Goal: Task Accomplishment & Management: Manage account settings

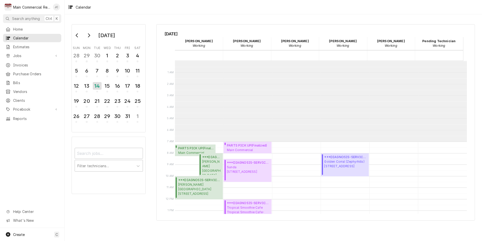
scroll to position [80, 0]
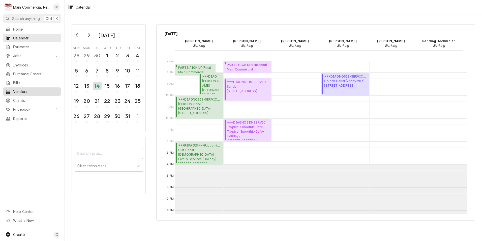
click at [16, 89] on span "Vendors" at bounding box center [36, 91] width 46 height 5
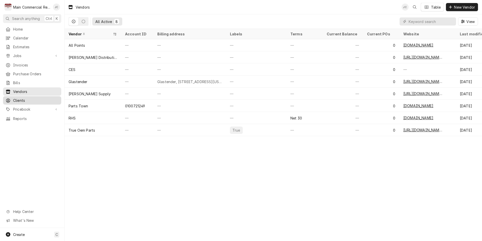
click at [19, 98] on span "Clients" at bounding box center [36, 100] width 46 height 5
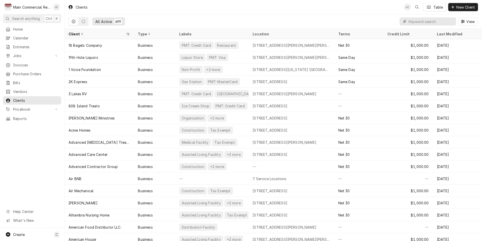
click at [415, 21] on input "Dynamic Content Wrapper" at bounding box center [431, 21] width 45 height 8
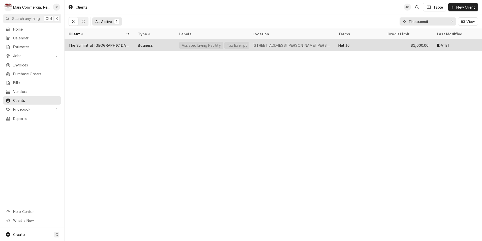
type input "The summit"
click at [96, 45] on div "The Summit at [GEOGRAPHIC_DATA] (Previously-Grand Living)" at bounding box center [99, 45] width 61 height 5
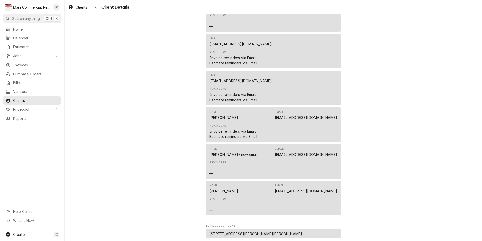
scroll to position [277, 0]
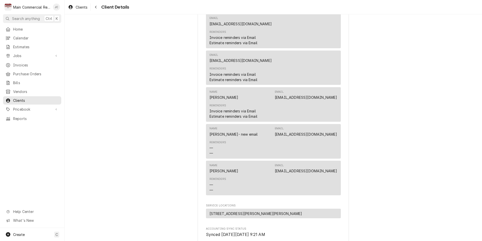
click at [285, 136] on link "[EMAIL_ADDRESS][DOMAIN_NAME]" at bounding box center [306, 134] width 62 height 4
click at [322, 99] on link "msnyder@grandliving.com" at bounding box center [306, 97] width 62 height 4
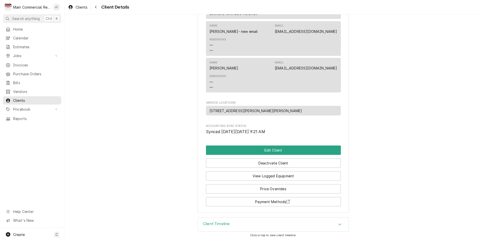
scroll to position [386, 0]
click at [279, 151] on button "Edit Client" at bounding box center [273, 149] width 135 height 9
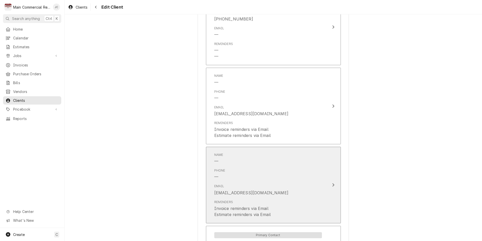
scroll to position [429, 0]
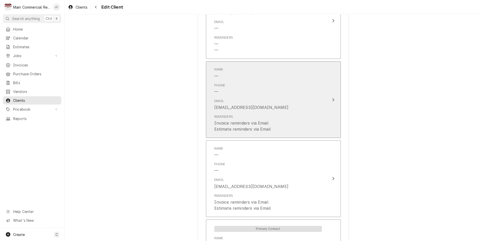
click at [314, 115] on div "Reminders Invoice reminders via Email Estimate reminders via Email" at bounding box center [268, 123] width 108 height 22
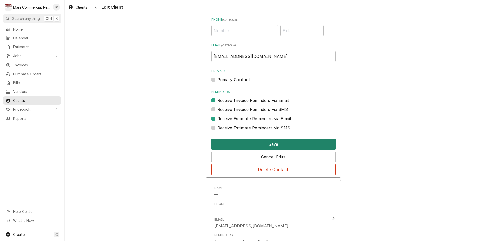
scroll to position [504, 0]
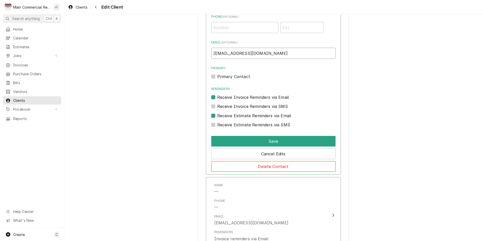
drag, startPoint x: 227, startPoint y: 54, endPoint x: 299, endPoint y: 55, distance: 72.1
click at [297, 55] on input "[EMAIL_ADDRESS][DOMAIN_NAME]" at bounding box center [273, 53] width 124 height 11
paste input "[EMAIL_ADDRESS][DOMAIN_NAME],msnyder@thesummitofcitrushills"
drag, startPoint x: 275, startPoint y: 53, endPoint x: 188, endPoint y: 50, distance: 87.1
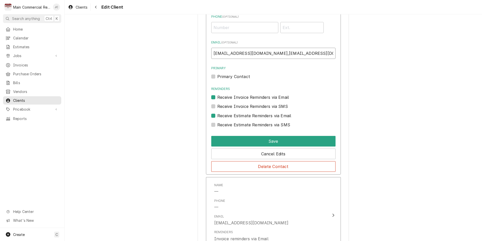
click at [188, 50] on div "Please provide the following information about your client: Client Type Industr…" at bounding box center [274, 87] width 418 height 1144
type input "[EMAIL_ADDRESS][DOMAIN_NAME]"
click at [268, 140] on button "Save" at bounding box center [273, 141] width 124 height 11
type textarea "x"
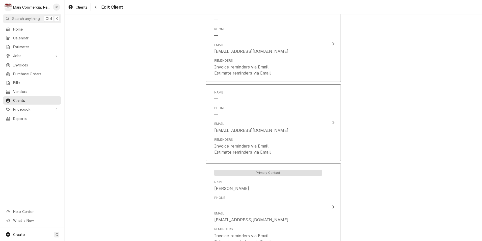
scroll to position [493, 0]
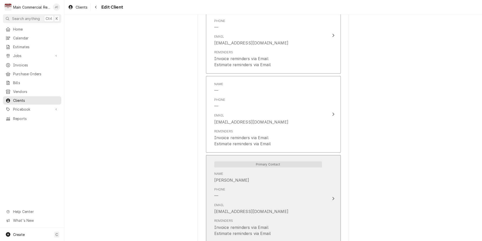
click at [316, 198] on div "Phone —" at bounding box center [268, 193] width 108 height 16
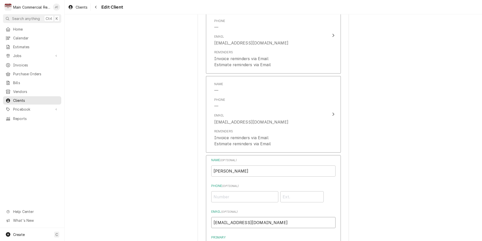
drag, startPoint x: 271, startPoint y: 224, endPoint x: 237, endPoint y: 223, distance: 34.8
click at [237, 223] on input "mterhofter@grandliving.com" at bounding box center [273, 222] width 124 height 11
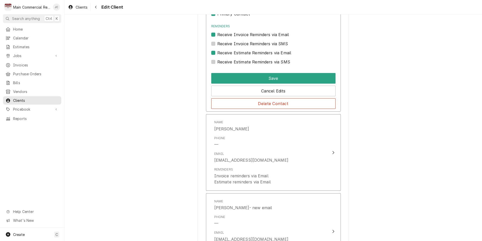
scroll to position [745, 0]
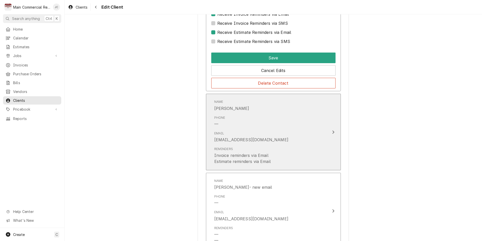
type input "mterhofter@thsummitofcitrushills.com"
click at [328, 132] on button "Name Mike Phone — Email msnyder@grandliving.com Reminders Invoice reminders via…" at bounding box center [273, 132] width 135 height 76
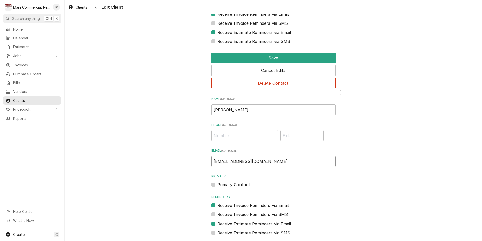
drag, startPoint x: 266, startPoint y: 162, endPoint x: 232, endPoint y: 161, distance: 33.8
click at [232, 161] on input "msnyder@grandliving.com" at bounding box center [273, 161] width 124 height 11
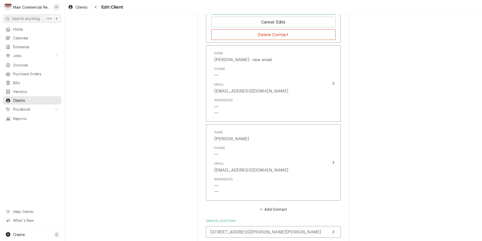
scroll to position [1023, 0]
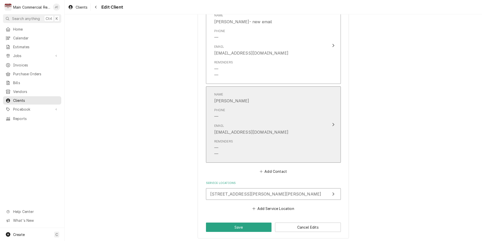
type input "msnyder@thesummitofcitrushills.co"
click at [298, 147] on div "Reminders — —" at bounding box center [268, 148] width 108 height 22
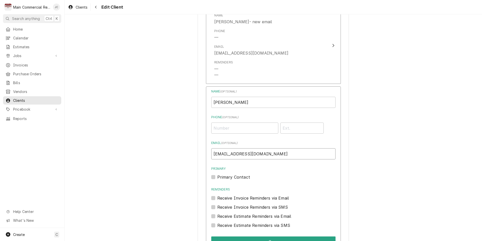
drag, startPoint x: 230, startPoint y: 155, endPoint x: 302, endPoint y: 153, distance: 71.9
click at [302, 153] on input "risaacs@grandliving.com" at bounding box center [273, 153] width 124 height 11
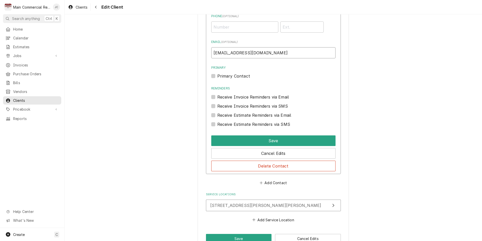
scroll to position [1137, 0]
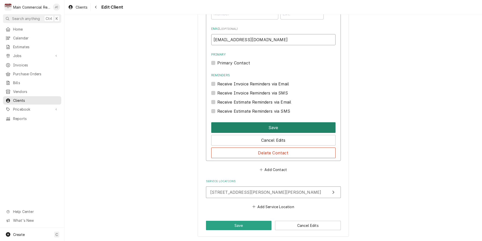
type input "risaacs@thesummitofcitrushills.com"
click at [273, 128] on button "Save" at bounding box center [273, 127] width 124 height 11
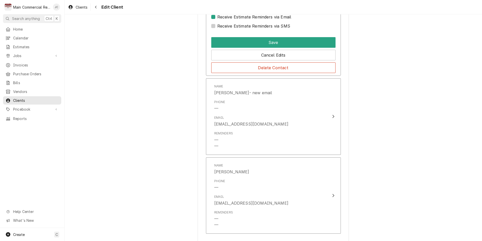
scroll to position [949, 0]
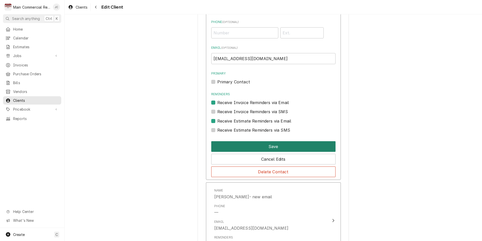
click at [274, 144] on button "Save" at bounding box center [273, 146] width 124 height 11
type textarea "x"
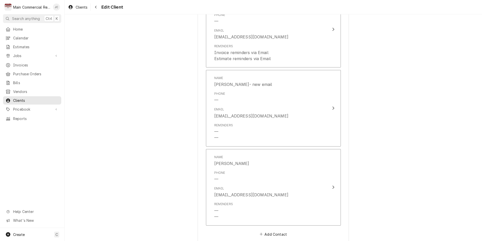
scroll to position [736, 0]
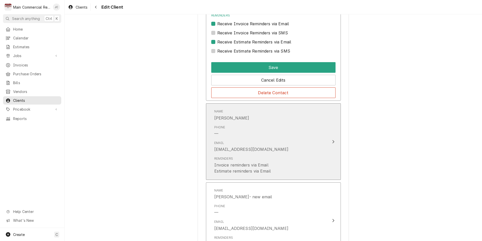
click at [294, 150] on div "Email msnyder@thesummitofcitrushills.co" at bounding box center [268, 146] width 108 height 16
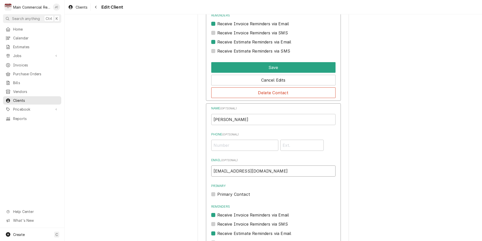
click at [285, 169] on input "msnyder@thesummitofcitrushills.co" at bounding box center [273, 170] width 124 height 11
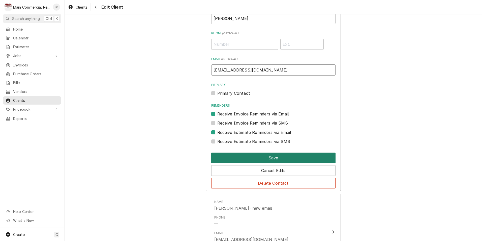
type input "msnyder@thesummitofcitrushills.com"
click at [273, 159] on button "Save" at bounding box center [273, 157] width 124 height 11
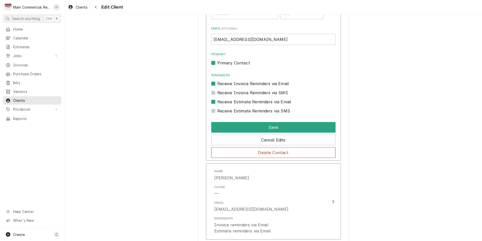
scroll to position [649, 0]
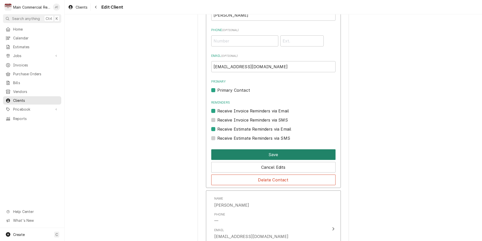
click at [284, 154] on button "Save" at bounding box center [273, 154] width 124 height 11
type textarea "x"
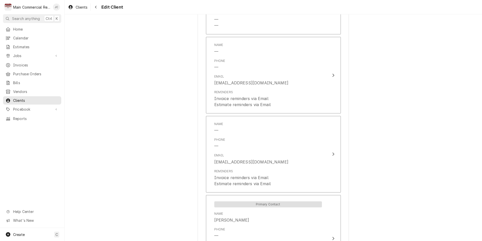
scroll to position [446, 0]
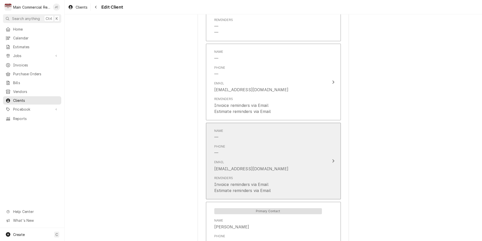
click at [320, 160] on div "Name — Phone — Email dholley@living.com Reminders Invoice reminders via Email E…" at bounding box center [268, 160] width 116 height 71
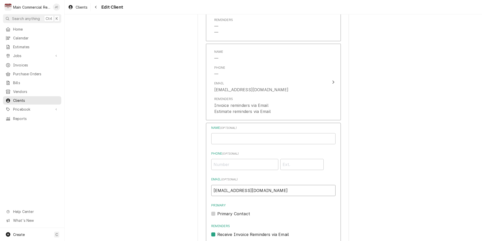
drag, startPoint x: 258, startPoint y: 191, endPoint x: 229, endPoint y: 190, distance: 29.5
click at [229, 190] on input "dholley@living.com" at bounding box center [273, 190] width 124 height 11
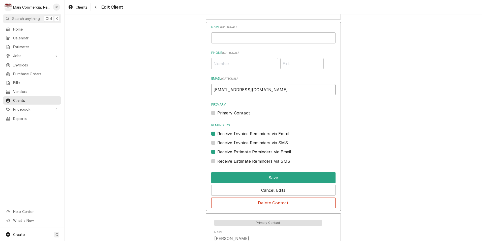
scroll to position [547, 0]
type input "dholley@thesummitofcitrushills.com"
click at [287, 179] on button "Save" at bounding box center [273, 177] width 124 height 11
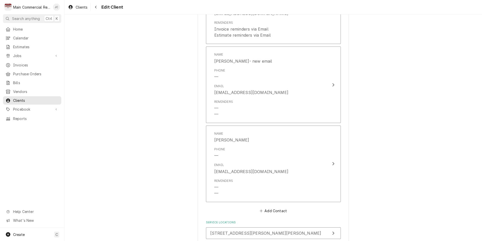
scroll to position [811, 0]
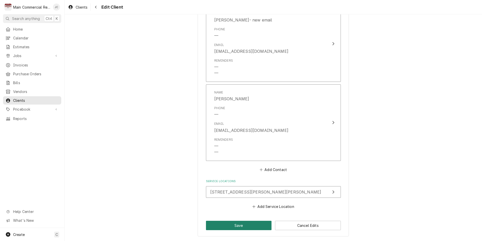
click at [233, 223] on button "Save" at bounding box center [239, 224] width 66 height 9
type textarea "x"
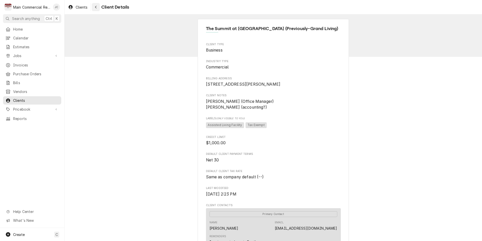
click at [96, 6] on icon "Navigate back" at bounding box center [96, 7] width 2 height 4
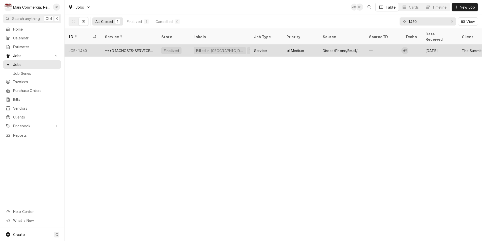
click at [241, 46] on div "Billed in QBO WIF" at bounding box center [220, 50] width 61 height 12
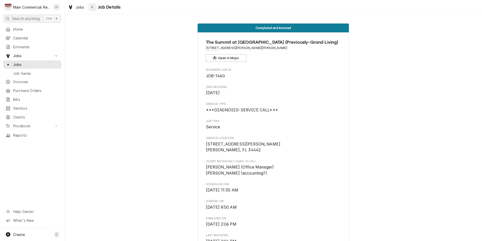
click at [92, 9] on icon "Navigate back" at bounding box center [92, 7] width 2 height 4
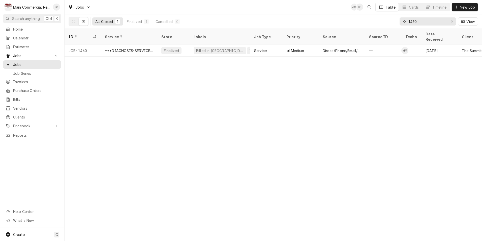
click at [451, 22] on icon "Erase input" at bounding box center [452, 22] width 3 height 4
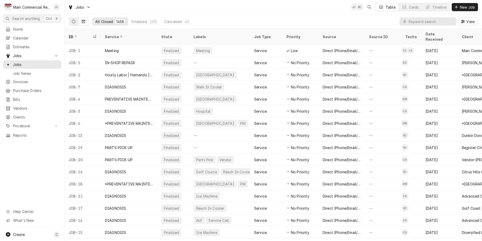
click at [73, 22] on icon "Dynamic Content Wrapper" at bounding box center [74, 22] width 4 height 4
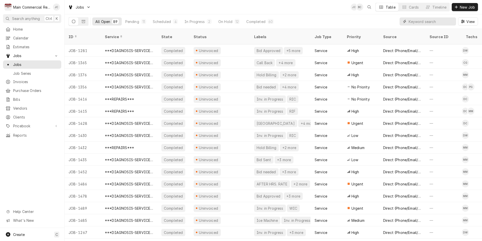
click at [422, 24] on input "Dynamic Content Wrapper" at bounding box center [431, 21] width 45 height 8
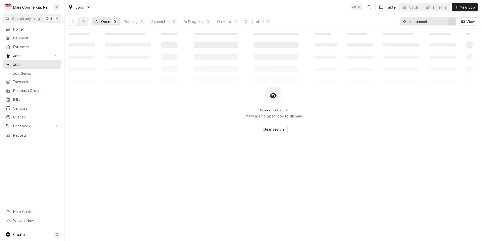
type input "the summit"
click at [452, 22] on icon "Erase input" at bounding box center [452, 22] width 3 height 4
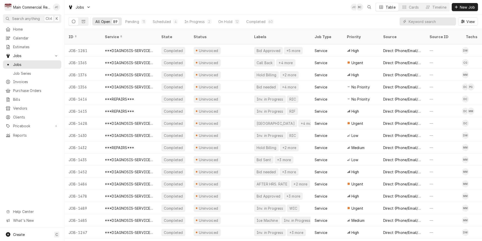
click at [74, 21] on icon "Dynamic Content Wrapper" at bounding box center [74, 22] width 4 height 4
click at [253, 21] on div "Completed" at bounding box center [255, 21] width 19 height 5
